Goal: Information Seeking & Learning: Learn about a topic

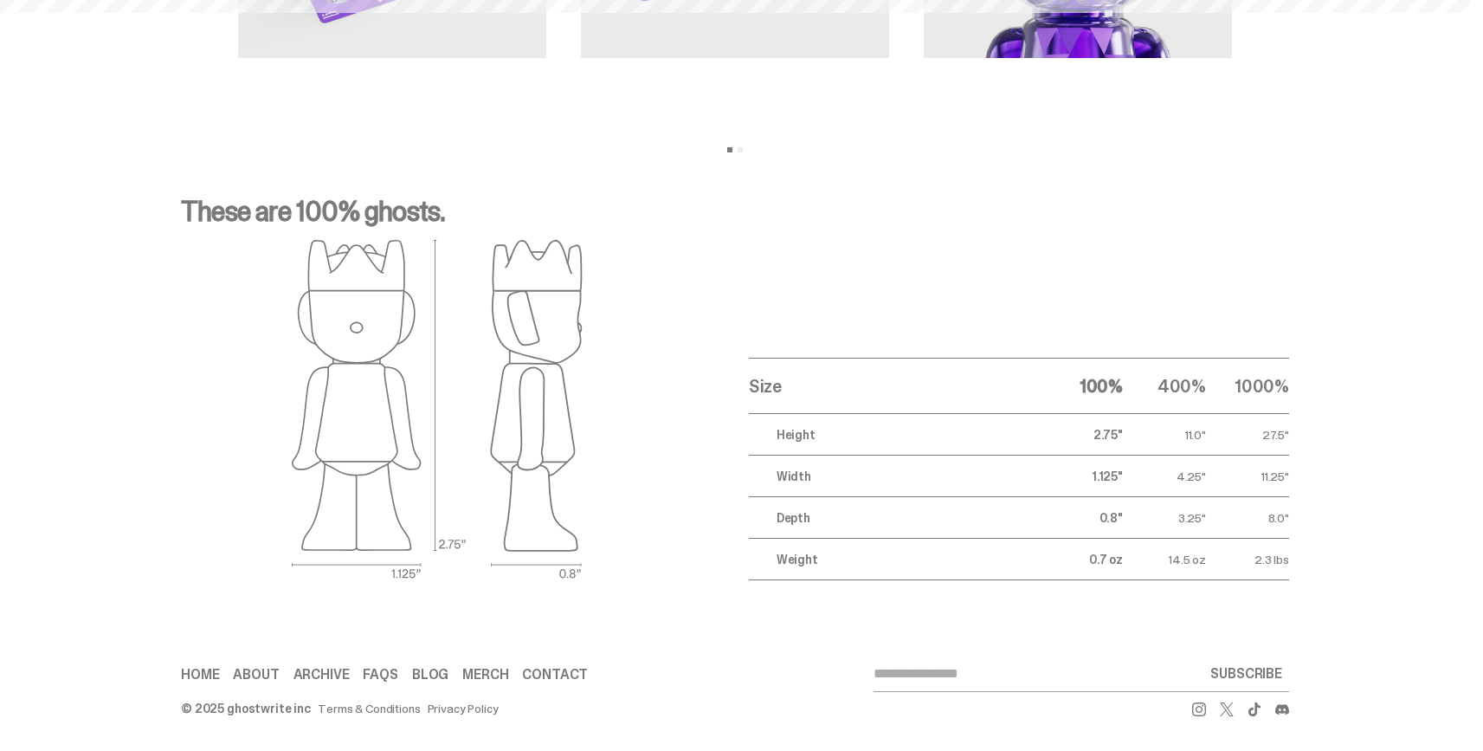
scroll to position [69, 0]
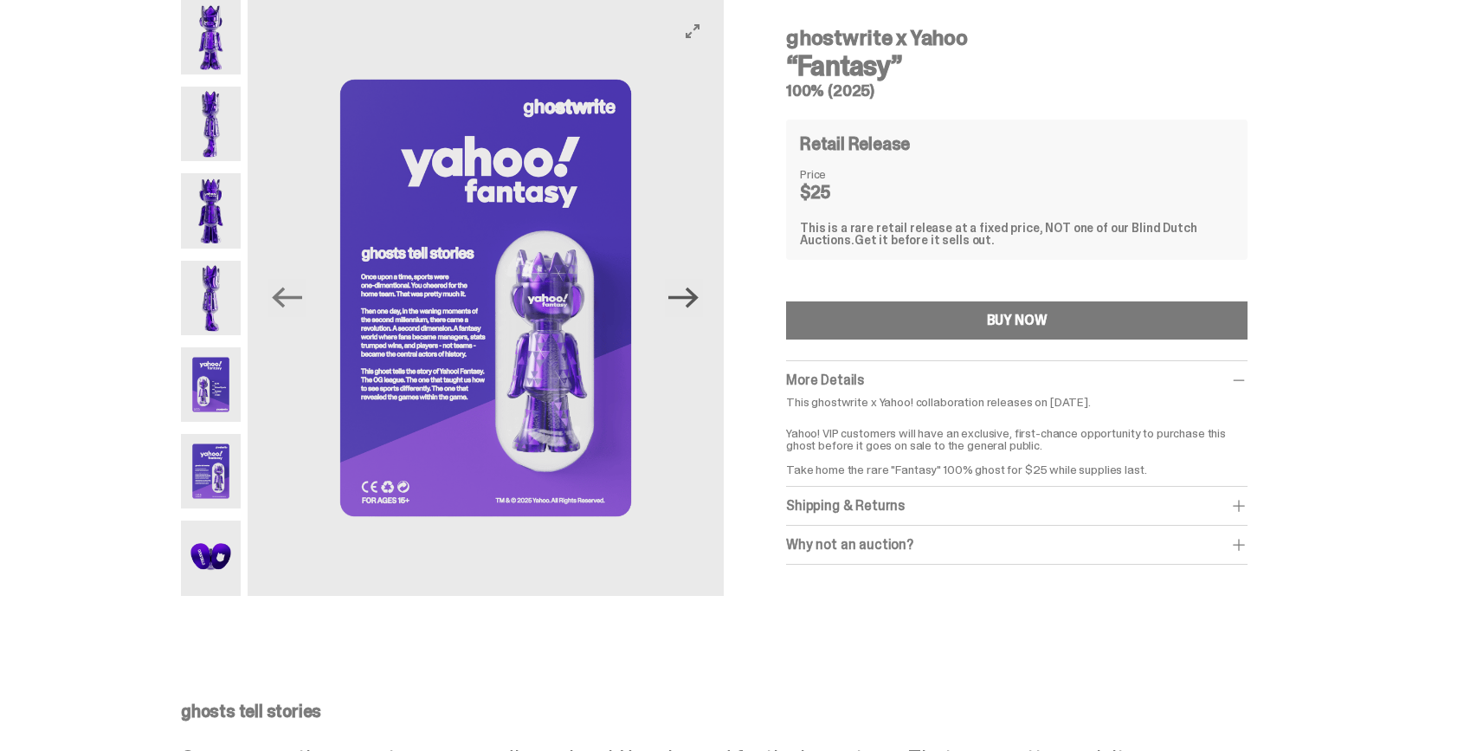
click at [699, 301] on icon "Next" at bounding box center [683, 297] width 30 height 21
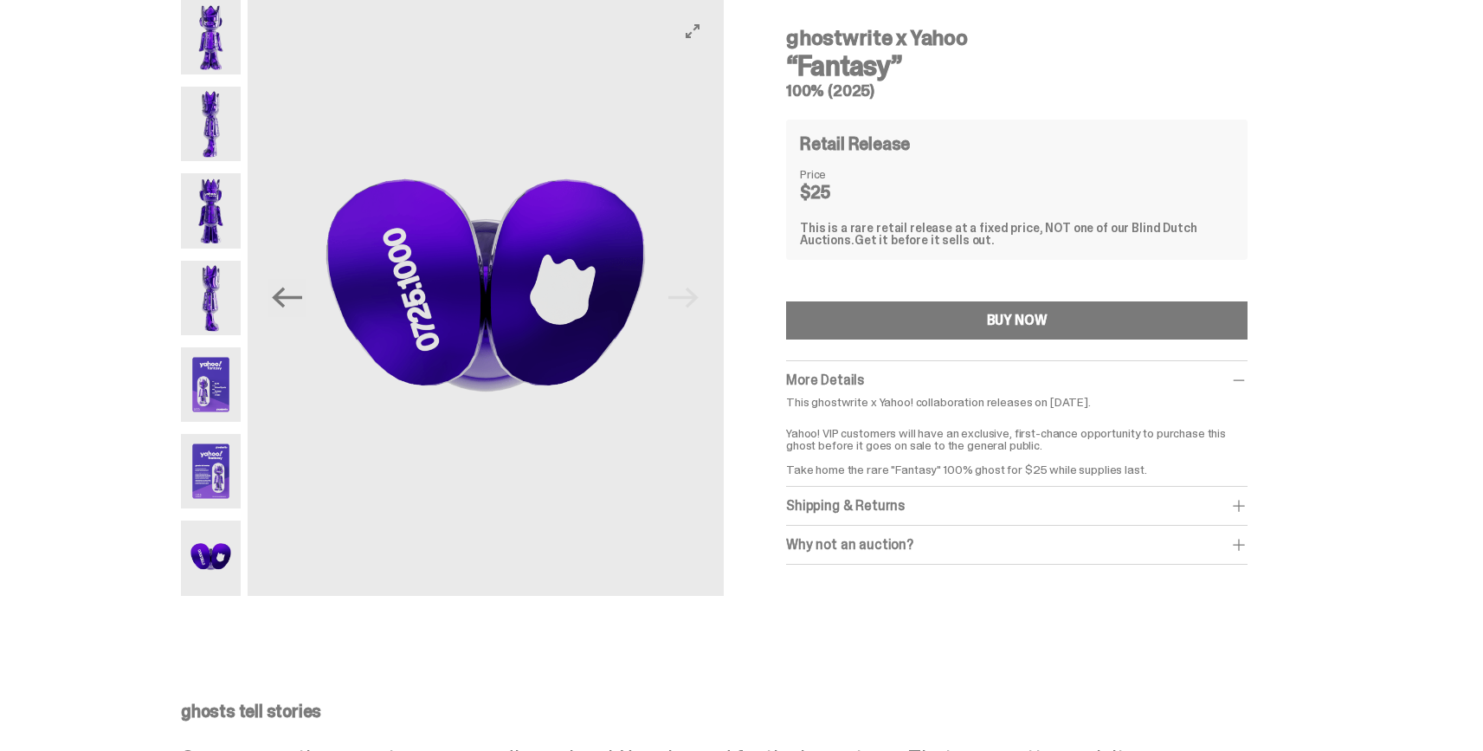
click at [699, 301] on img at bounding box center [486, 298] width 476 height 596
click at [209, 30] on img at bounding box center [211, 37] width 60 height 74
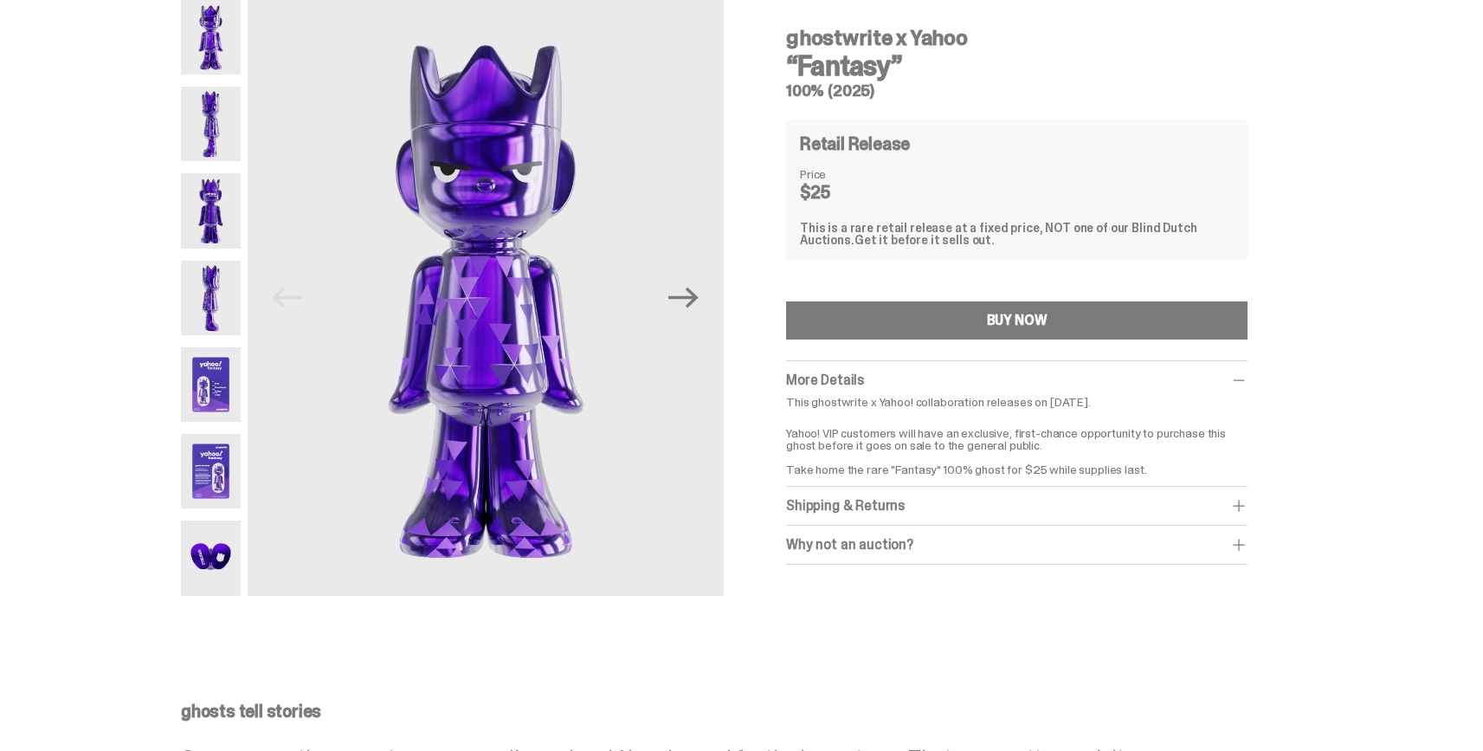
click at [226, 127] on img at bounding box center [211, 124] width 60 height 74
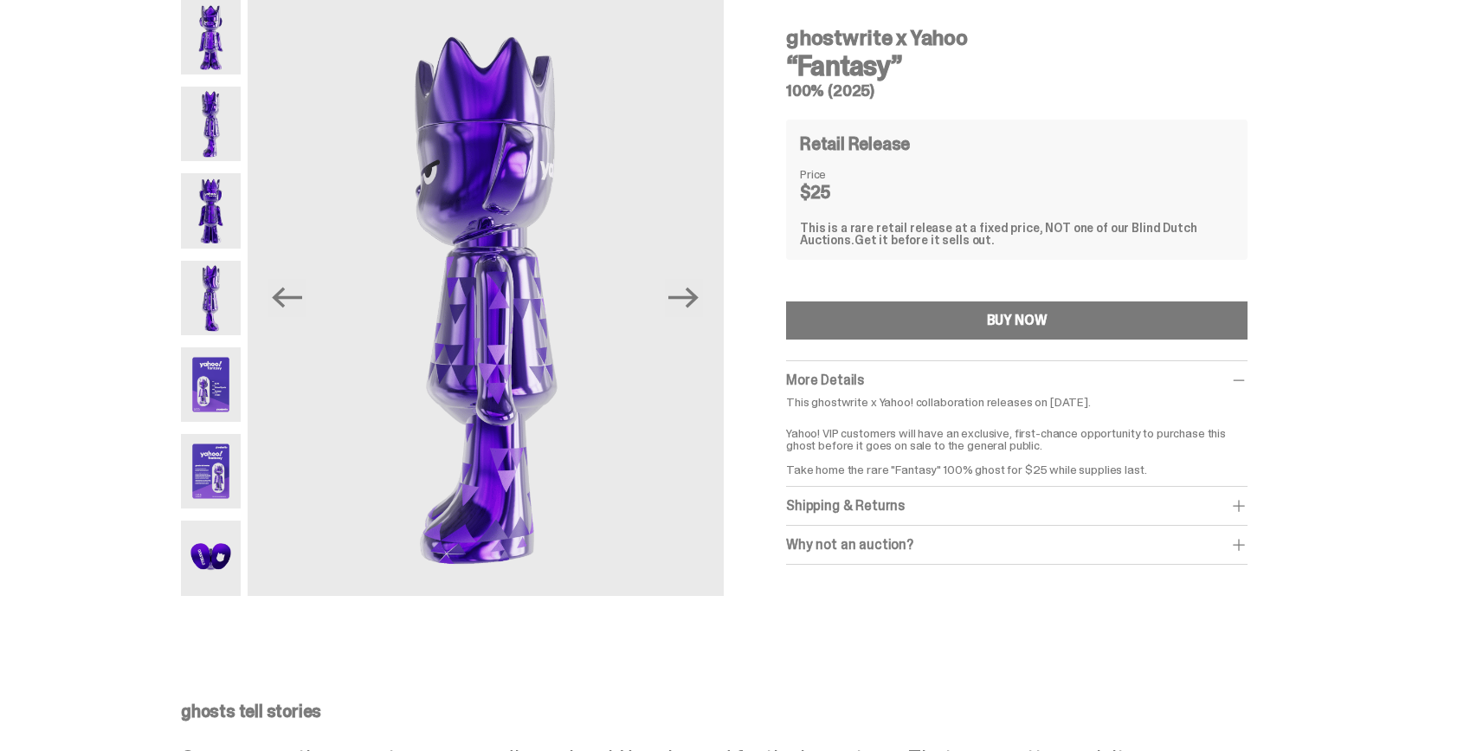
click at [225, 55] on img at bounding box center [211, 37] width 60 height 74
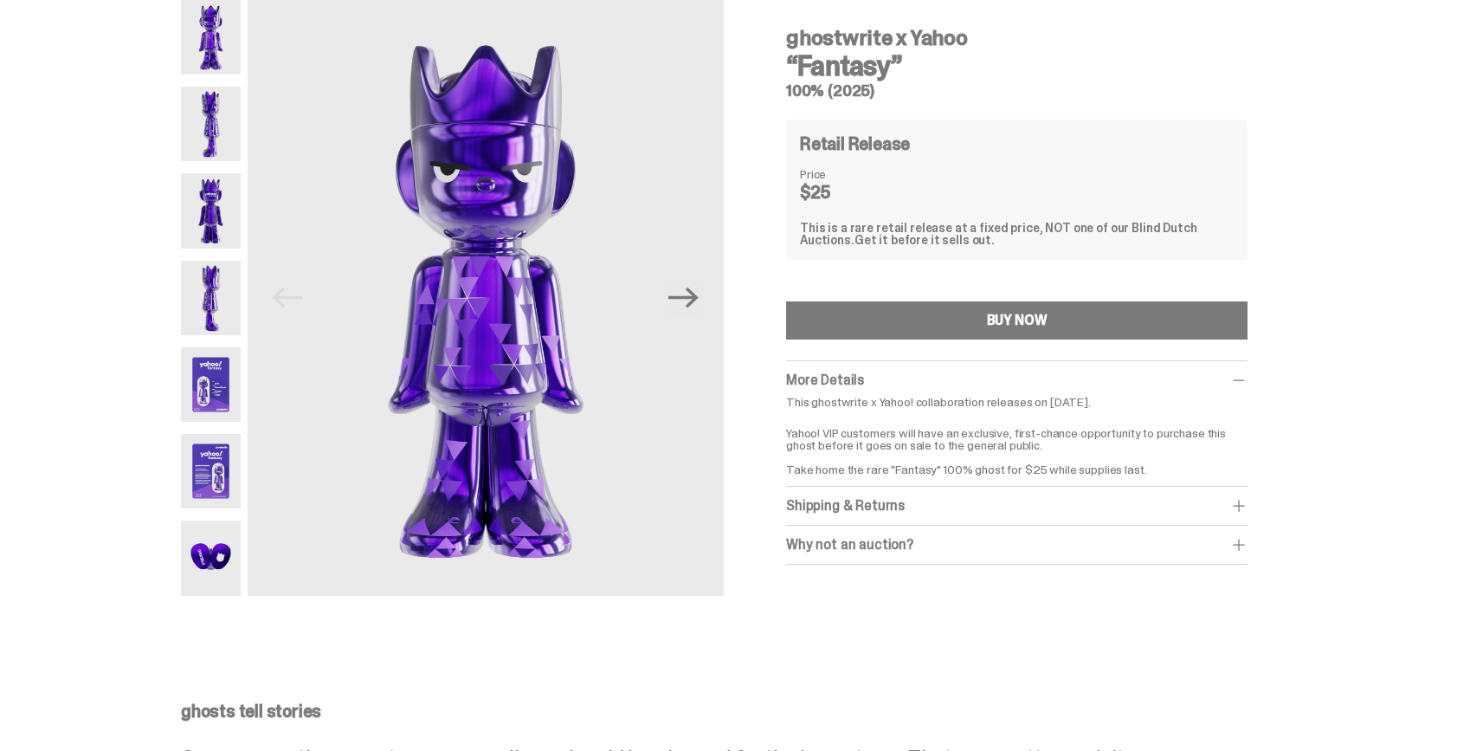
click at [199, 377] on img at bounding box center [211, 384] width 60 height 74
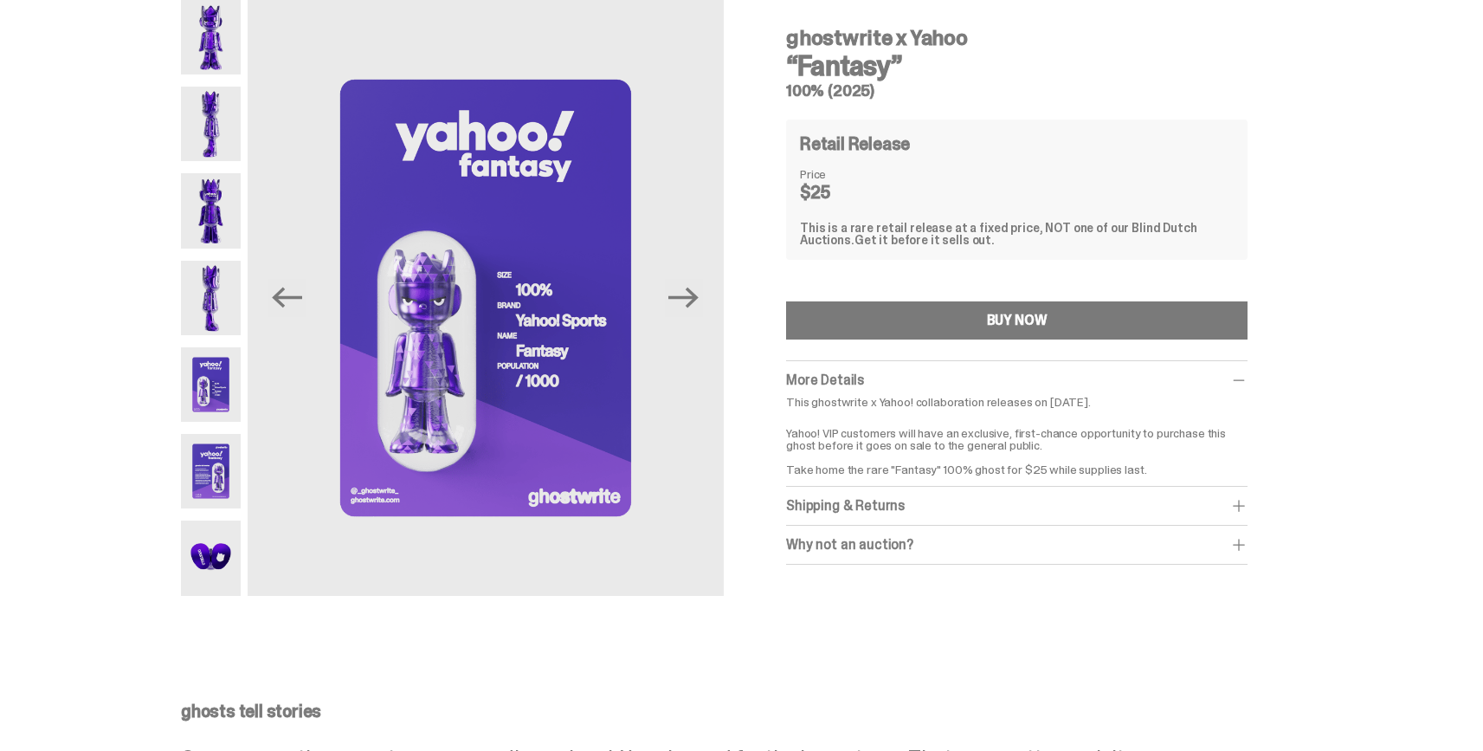
drag, startPoint x: 854, startPoint y: 43, endPoint x: 912, endPoint y: 80, distance: 68.5
click at [917, 76] on div "ghostwrite x Yahoo “Fantasy” 100% (2025)" at bounding box center [1016, 56] width 461 height 85
click at [886, 90] on h5 "100% (2025)" at bounding box center [1016, 91] width 461 height 16
drag, startPoint x: 880, startPoint y: 92, endPoint x: 804, endPoint y: 34, distance: 95.1
click at [801, 33] on div "ghostwrite x Yahoo “Fantasy” 100% (2025)" at bounding box center [1016, 56] width 461 height 85
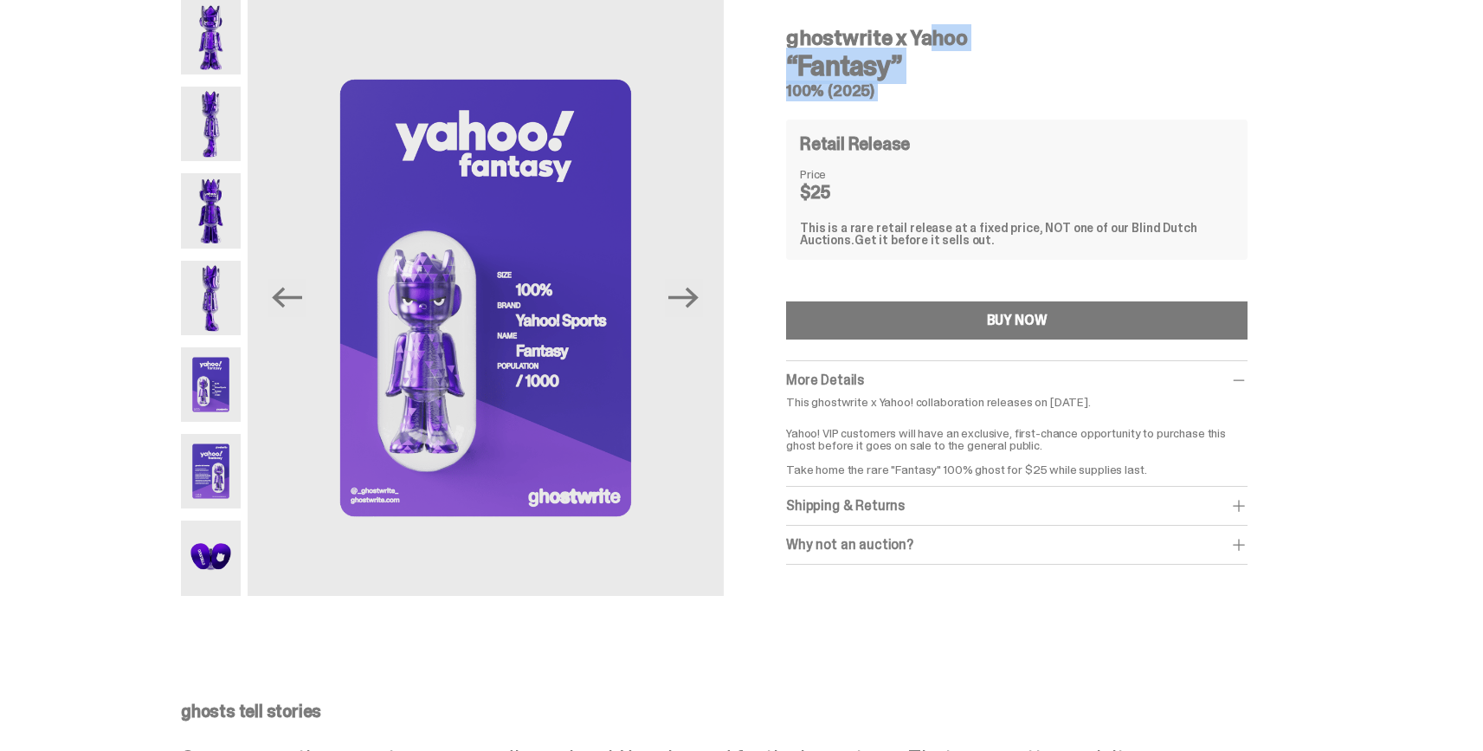
drag, startPoint x: 790, startPoint y: 38, endPoint x: 865, endPoint y: 82, distance: 86.6
click at [883, 108] on div "ghostwrite x Yahoo “Fantasy” 100% (2025) Retail Release Price $25 This is a rar…" at bounding box center [1016, 292] width 545 height 584
copy div "ghostwrite x Yahoo “Fantasy” 100% (2025)"
